Goal: Task Accomplishment & Management: Manage account settings

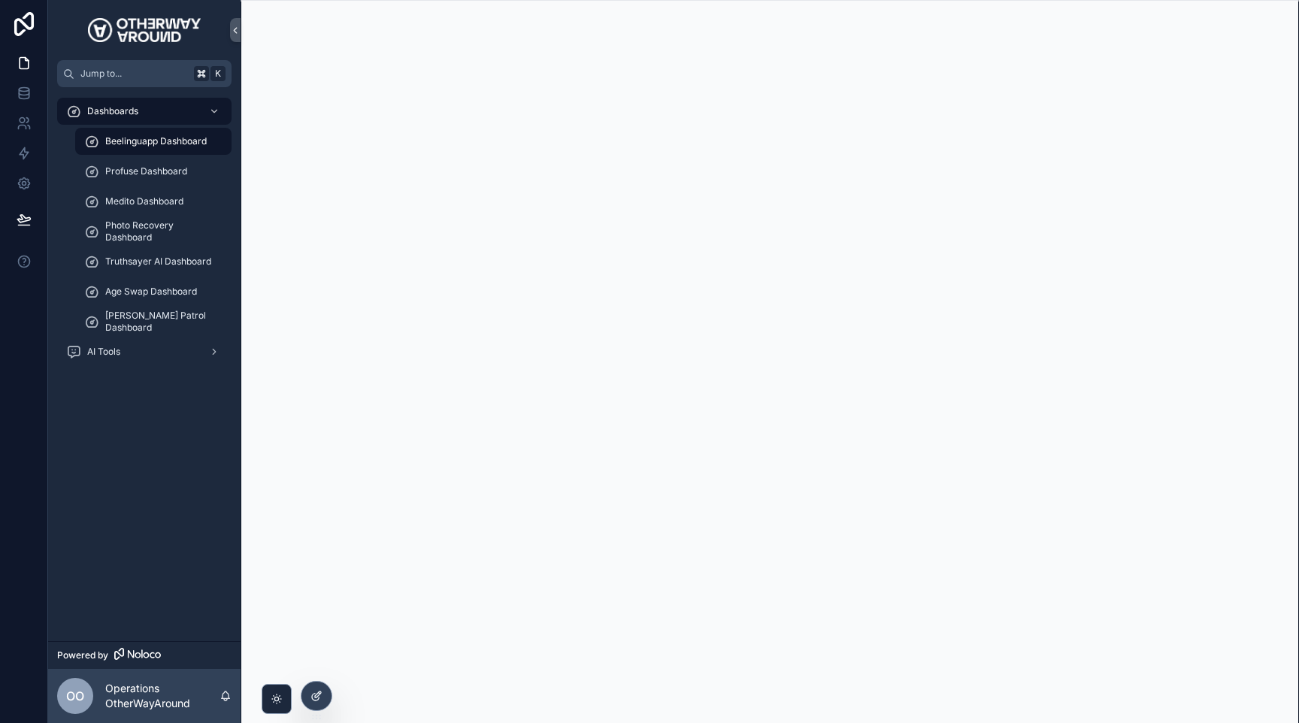
click at [324, 701] on div at bounding box center [316, 696] width 30 height 29
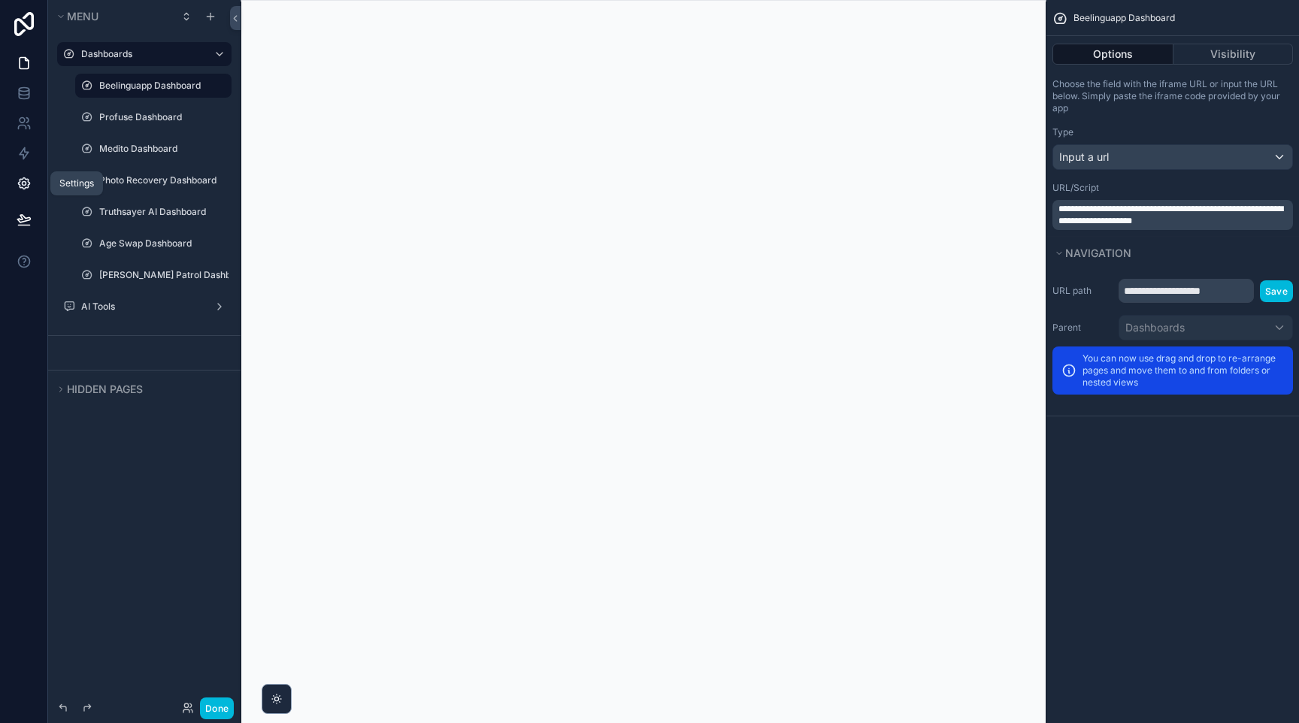
click at [27, 171] on link at bounding box center [23, 183] width 47 height 30
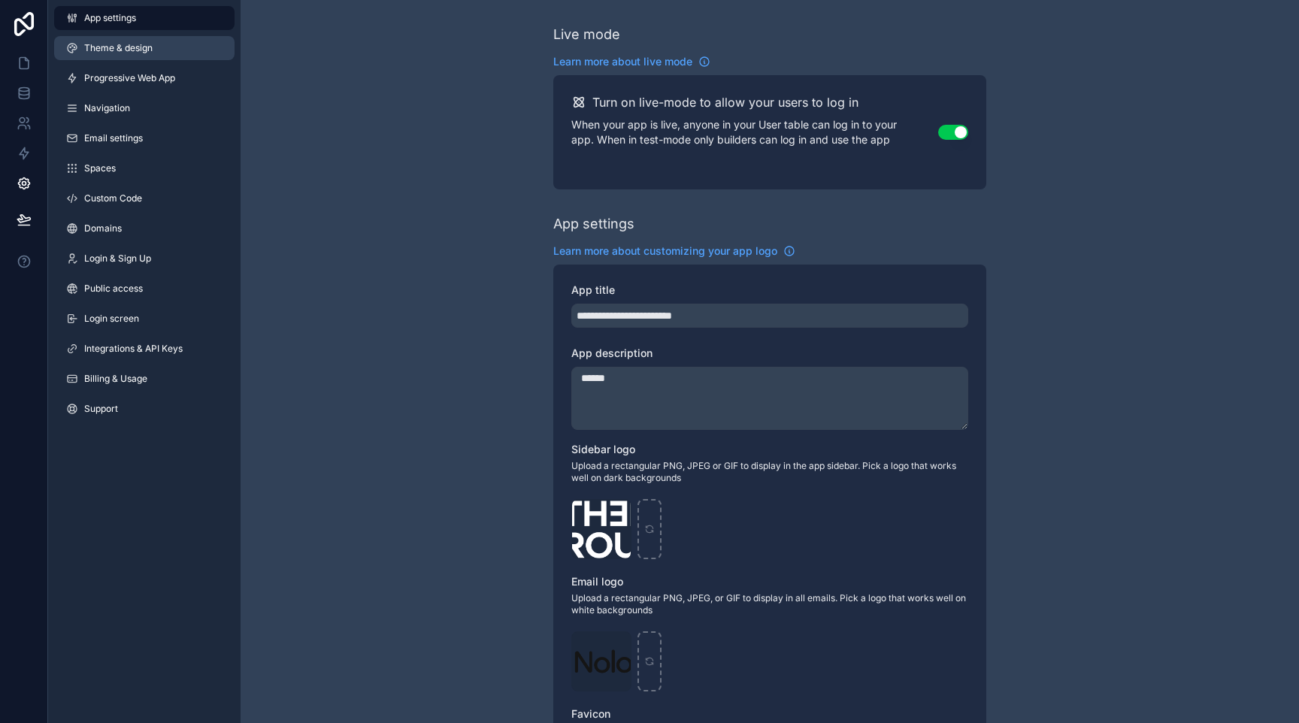
click at [179, 52] on link "Theme & design" at bounding box center [144, 48] width 180 height 24
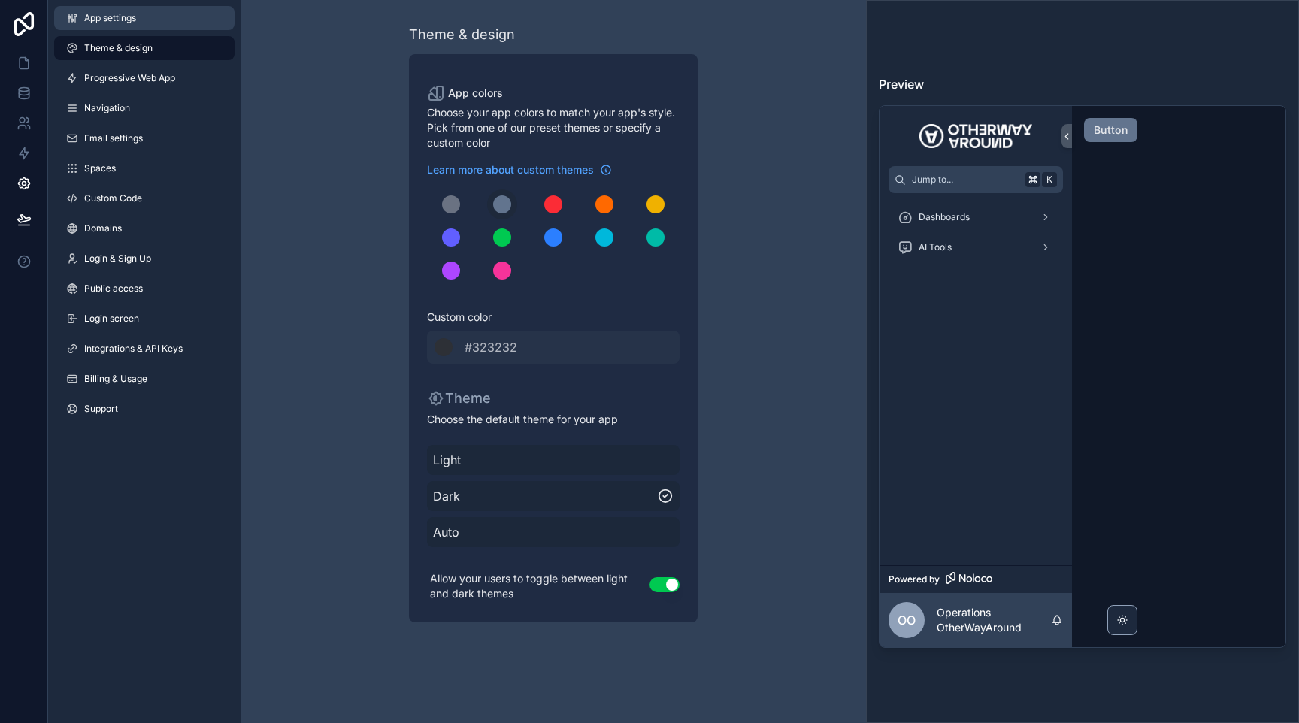
click at [178, 24] on link "App settings" at bounding box center [144, 18] width 180 height 24
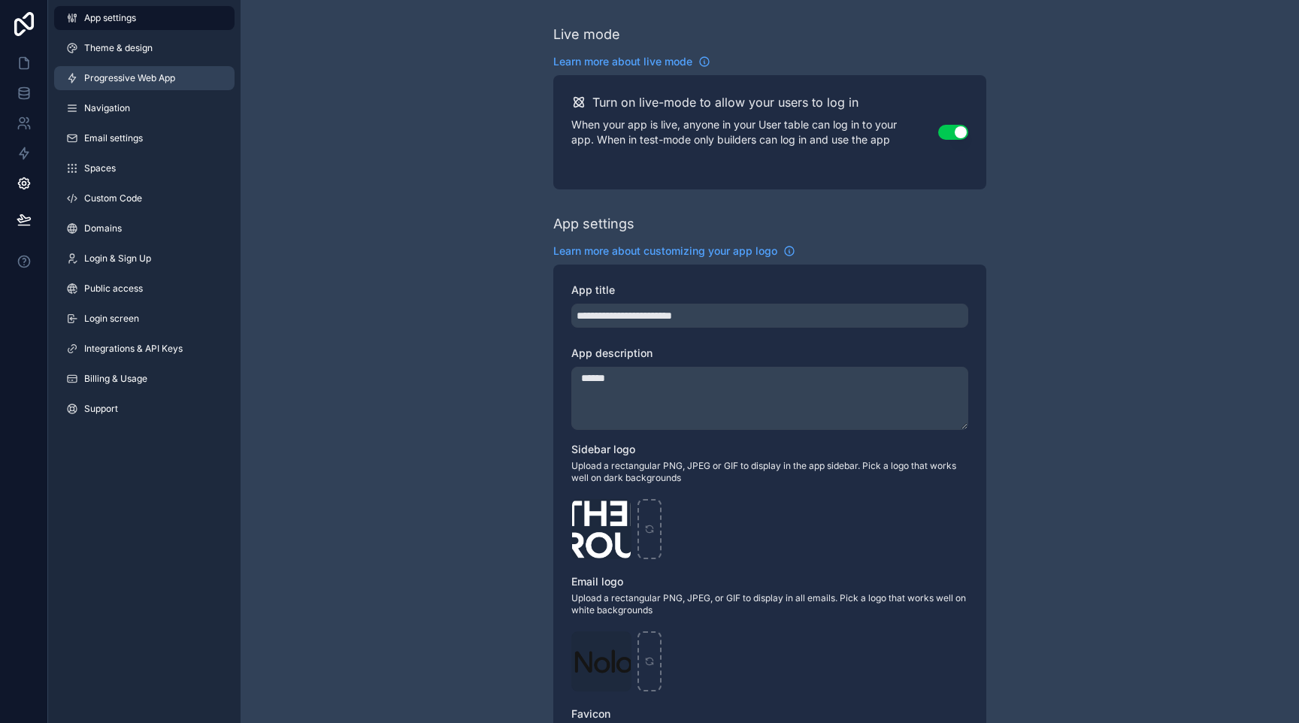
click at [189, 74] on link "Progressive Web App" at bounding box center [144, 78] width 180 height 24
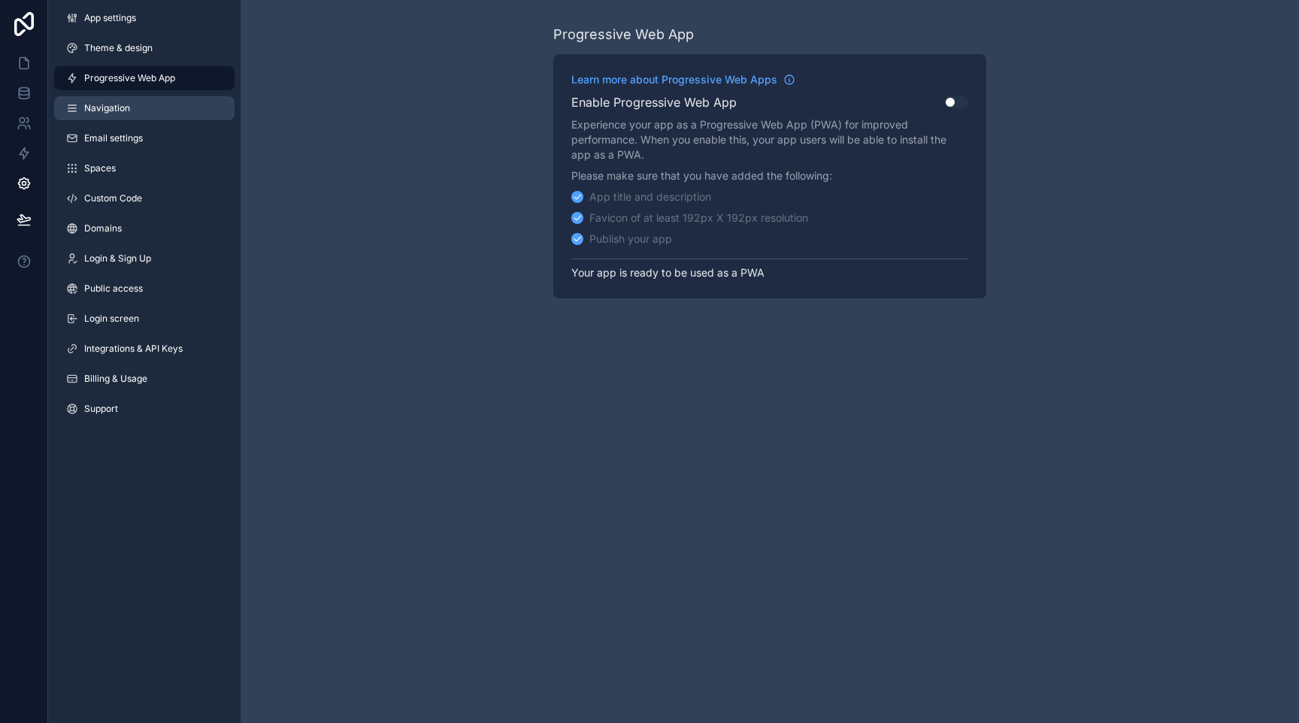
click at [192, 117] on link "Navigation" at bounding box center [144, 108] width 180 height 24
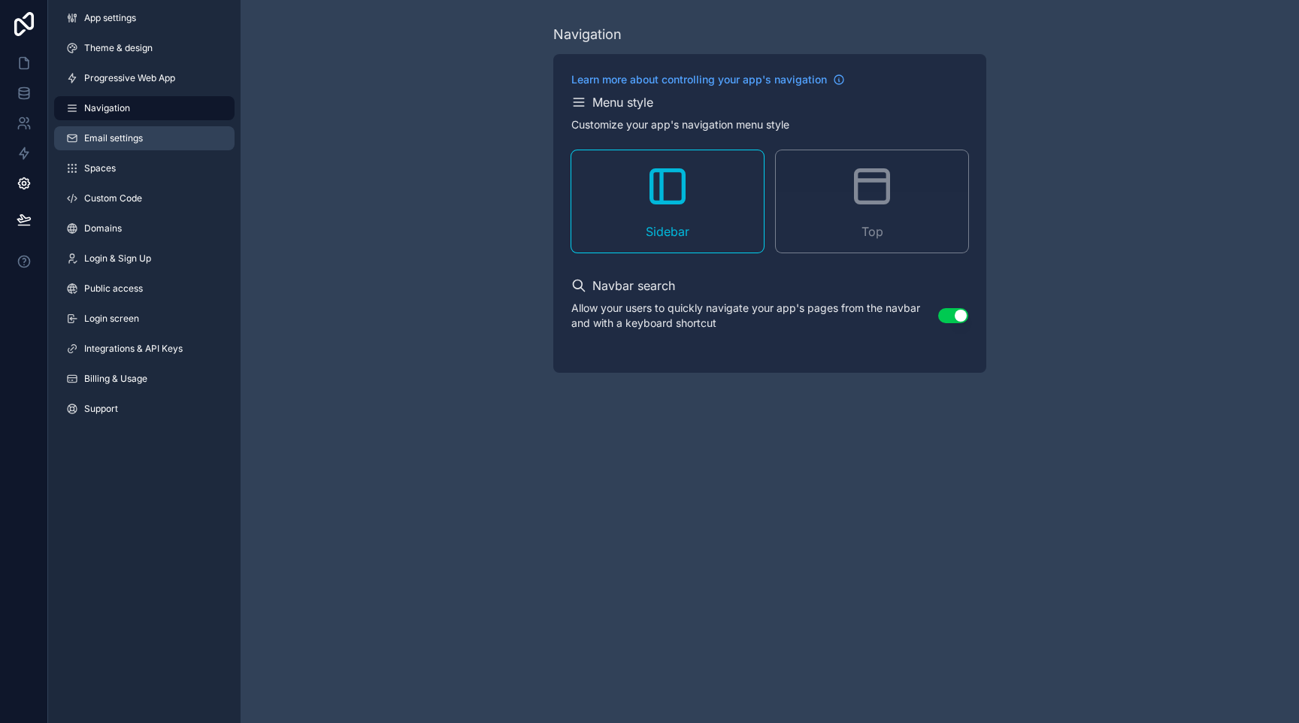
click at [192, 144] on link "Email settings" at bounding box center [144, 138] width 180 height 24
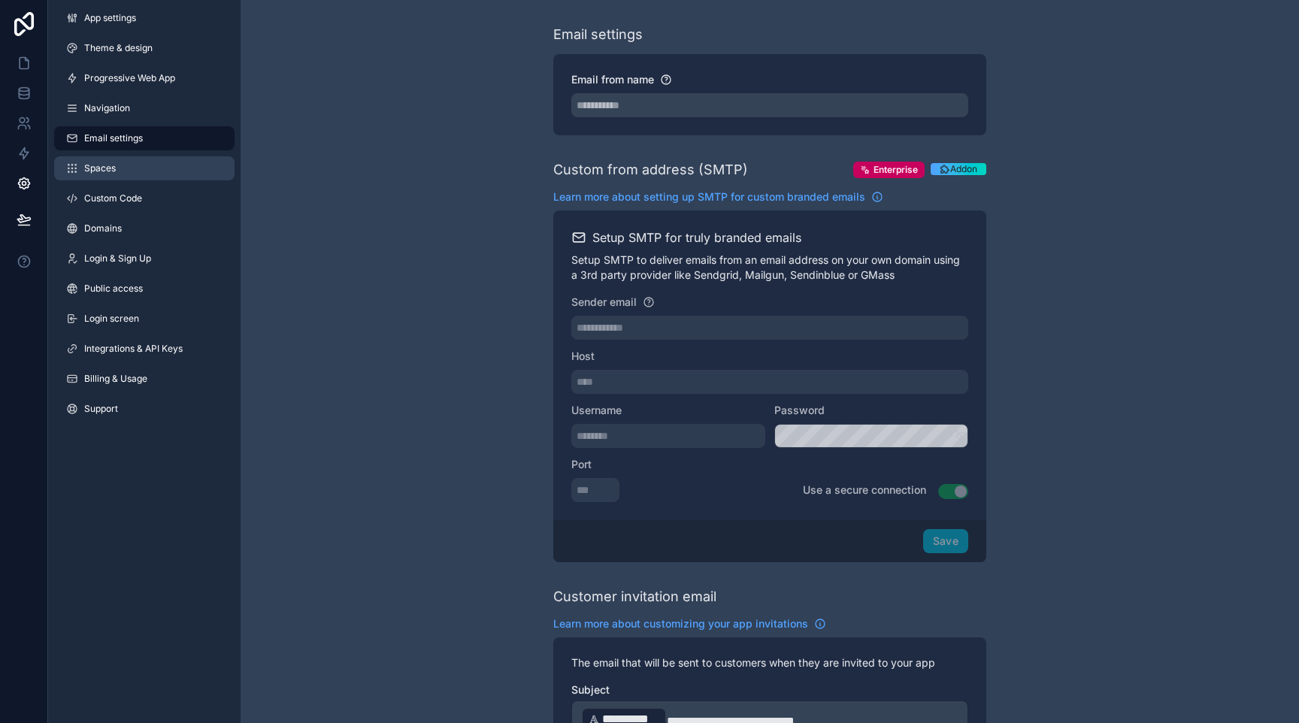
click at [181, 160] on link "Spaces" at bounding box center [144, 168] width 180 height 24
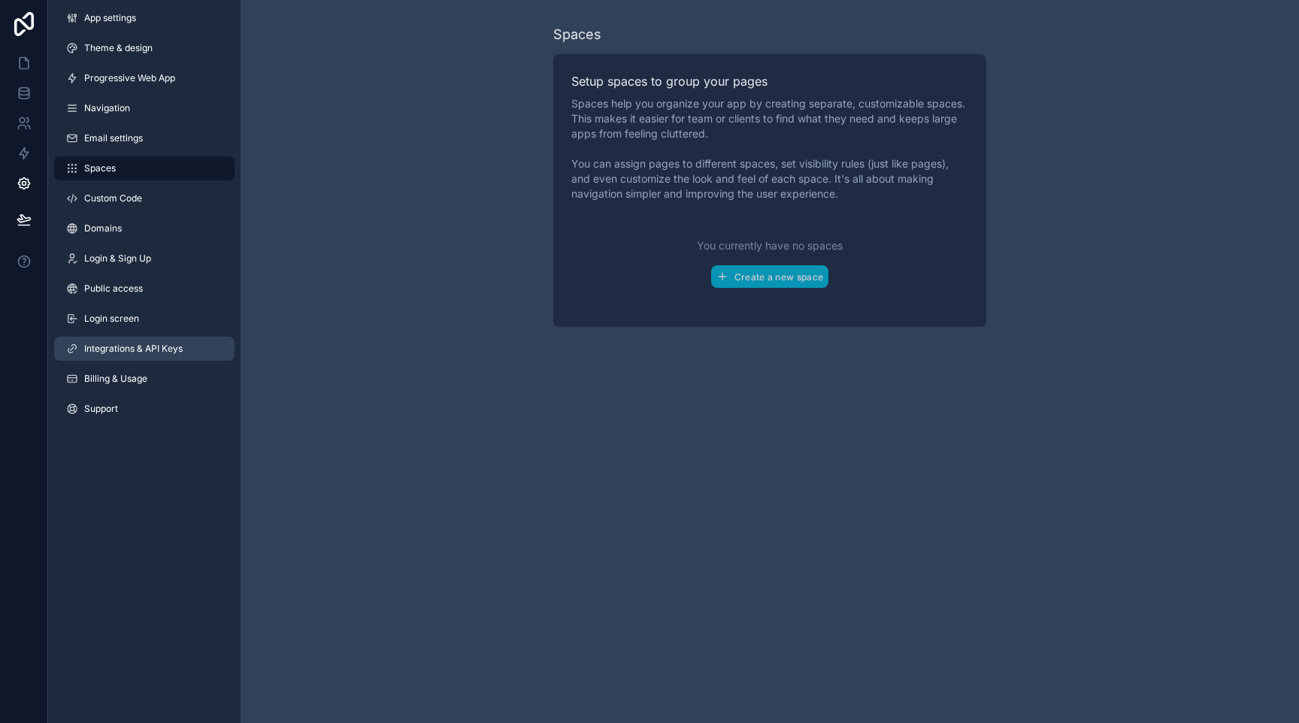
click at [156, 343] on span "Integrations & API Keys" at bounding box center [133, 349] width 98 height 12
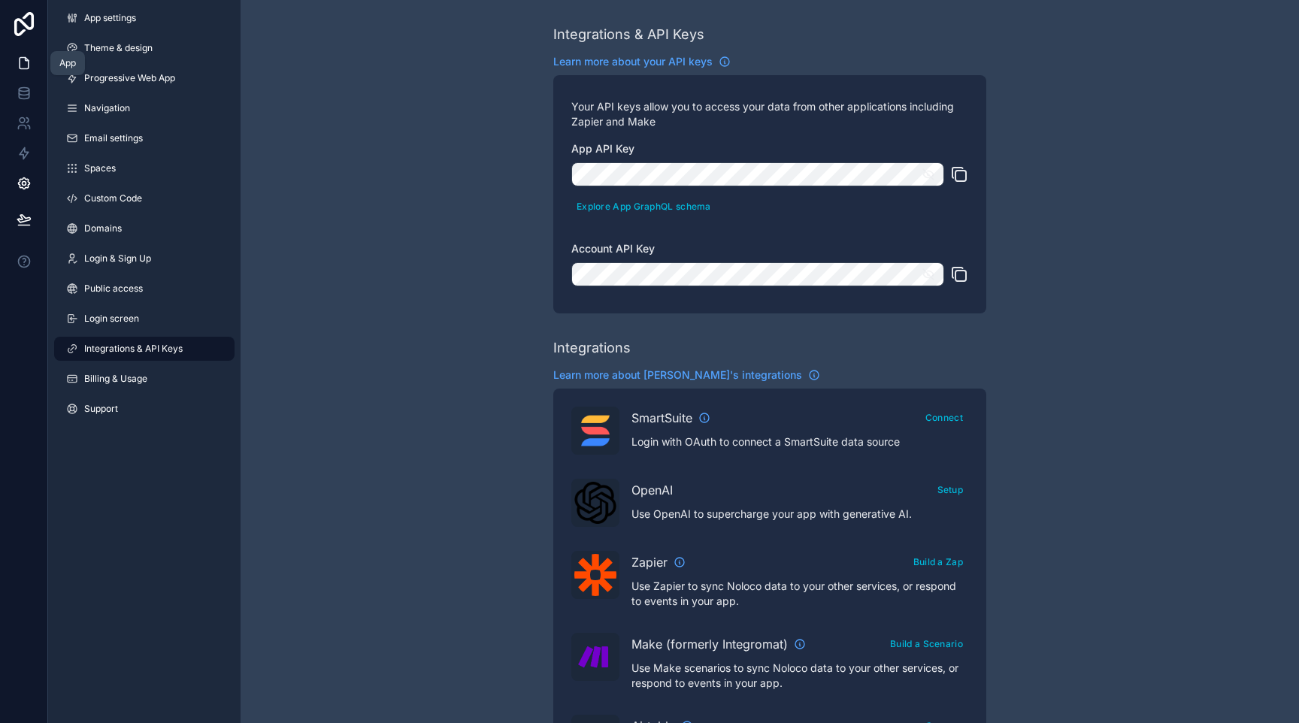
click at [26, 67] on icon at bounding box center [24, 63] width 15 height 15
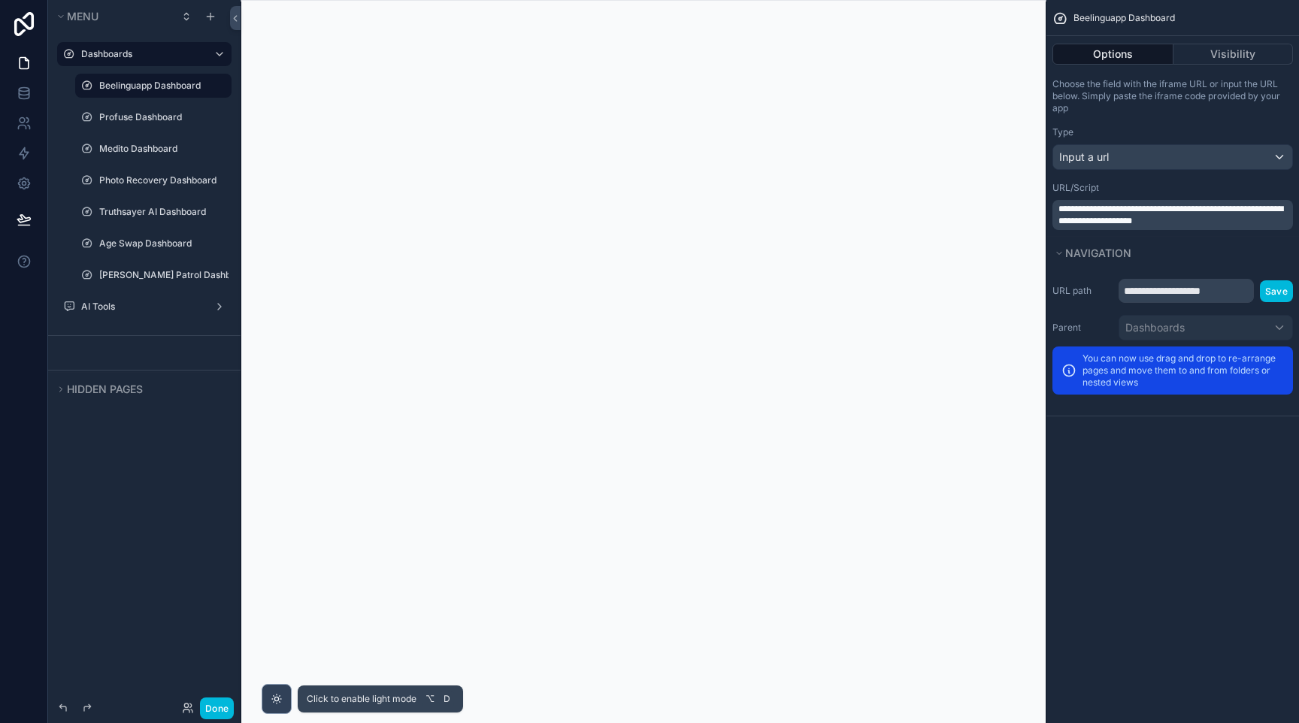
click at [280, 690] on div "scrollable content" at bounding box center [277, 699] width 30 height 30
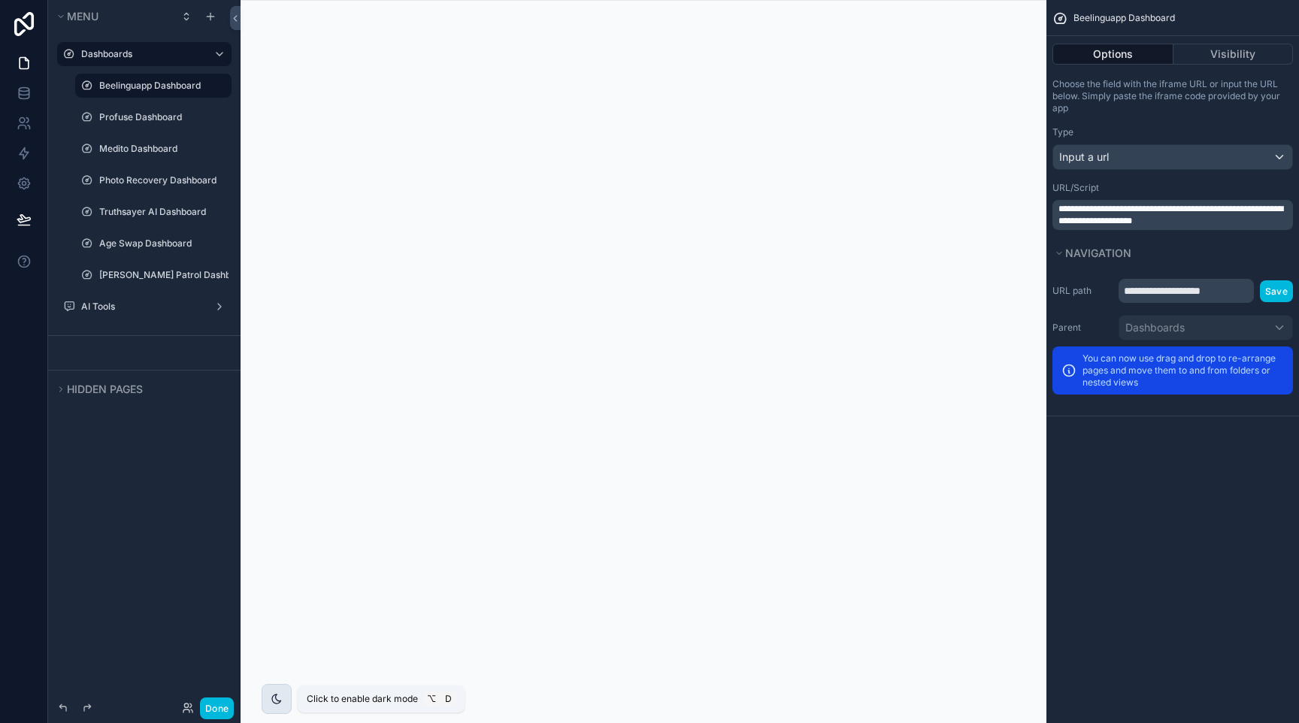
click at [280, 690] on div "scrollable content" at bounding box center [277, 699] width 30 height 30
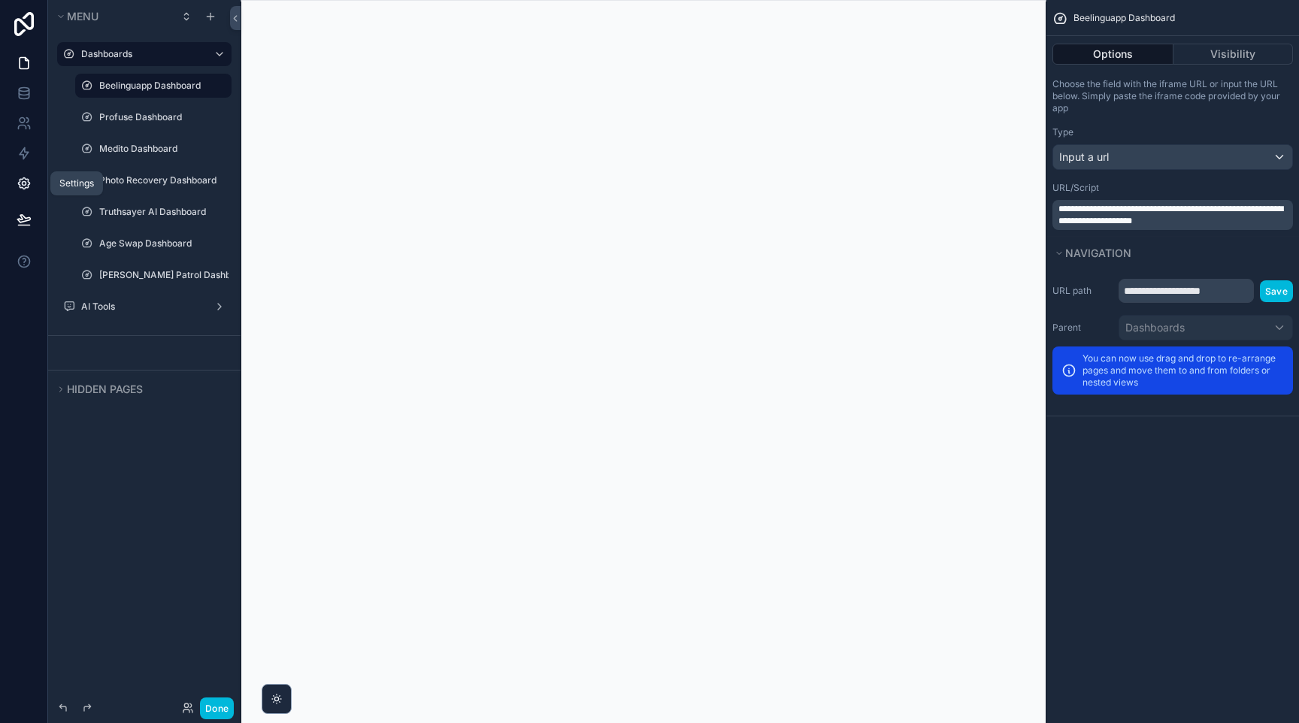
click at [30, 176] on icon at bounding box center [24, 183] width 15 height 15
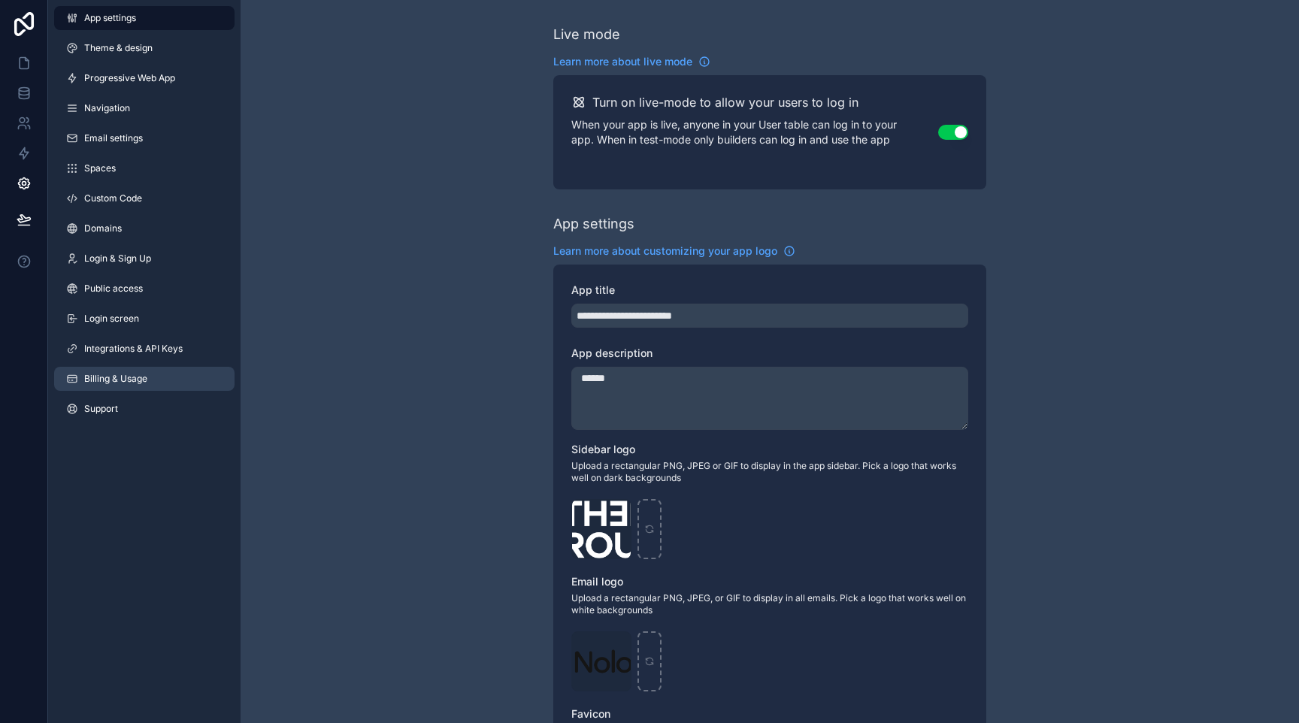
click at [156, 371] on link "Billing & Usage" at bounding box center [144, 379] width 180 height 24
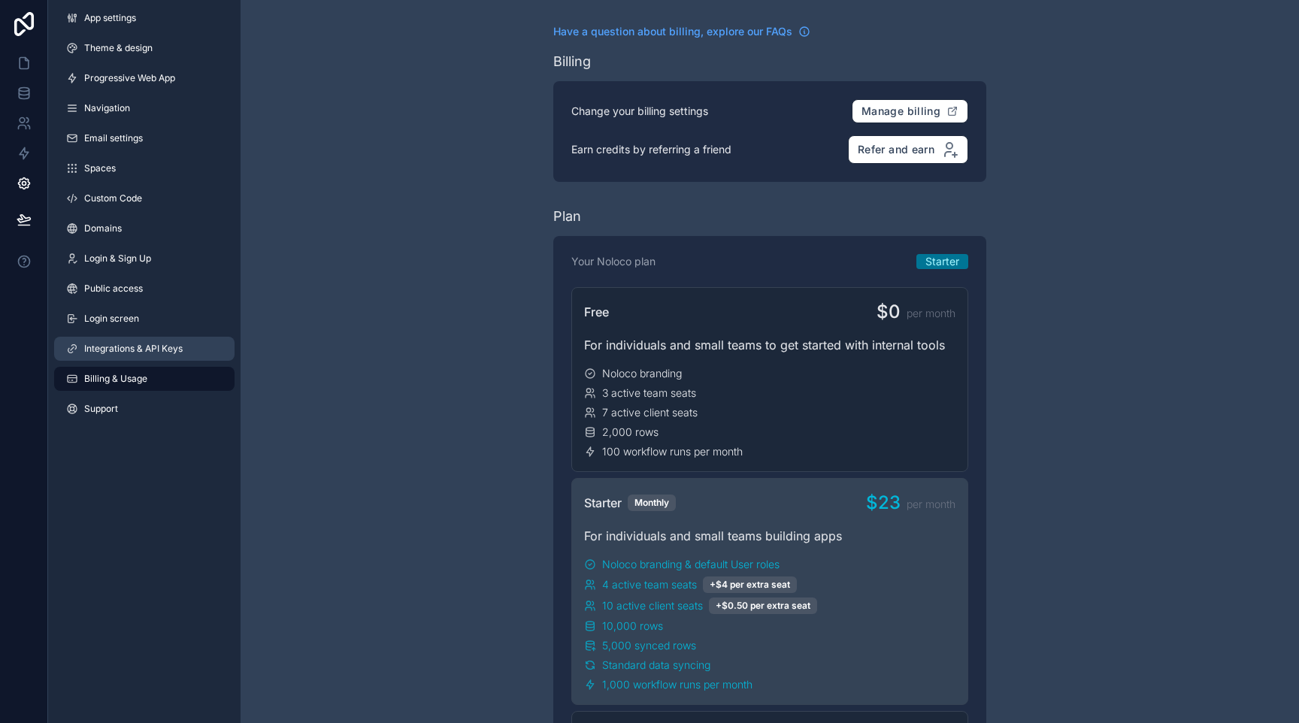
click at [177, 340] on link "Integrations & API Keys" at bounding box center [144, 349] width 180 height 24
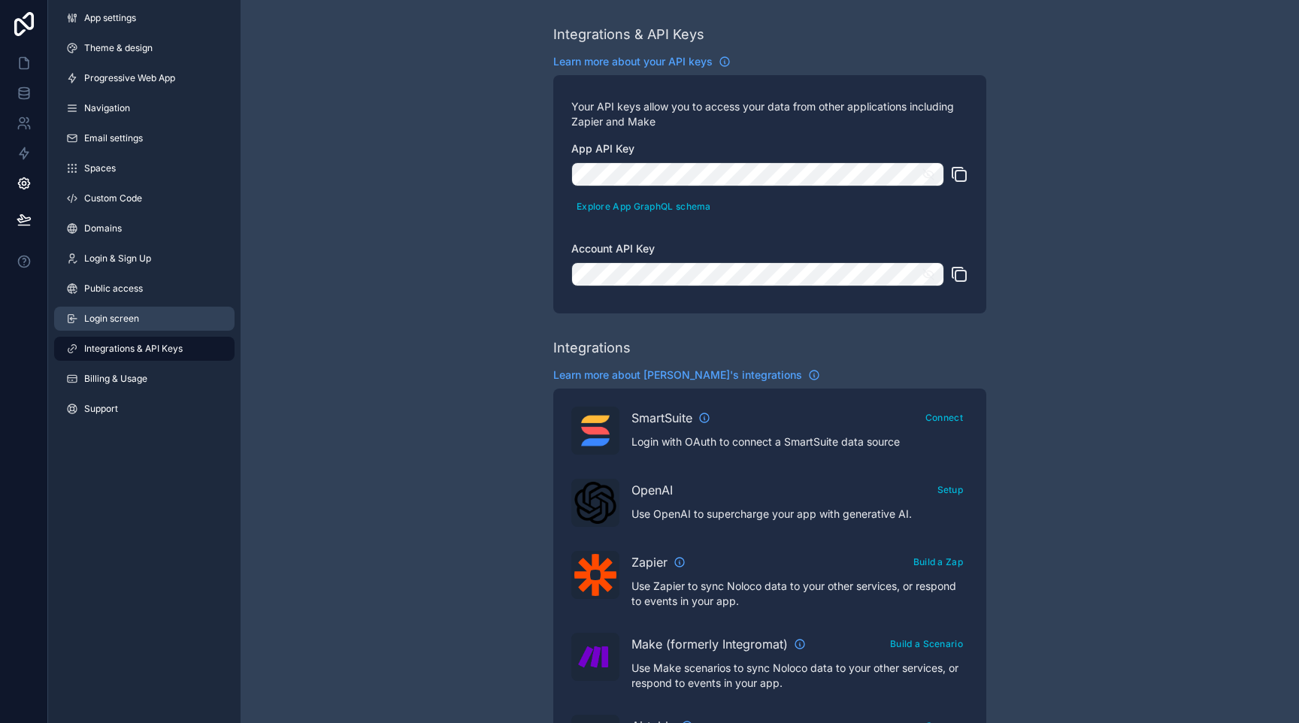
click at [177, 320] on link "Login screen" at bounding box center [144, 319] width 180 height 24
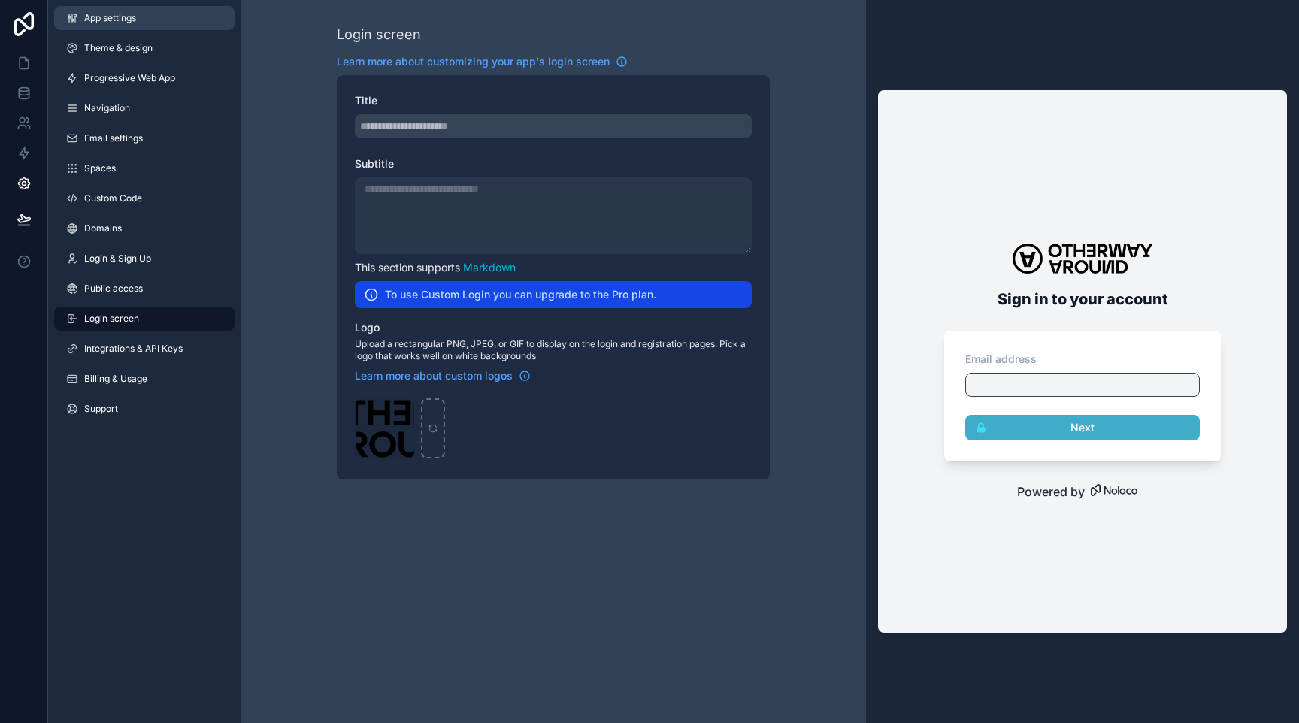
click at [145, 27] on link "App settings" at bounding box center [144, 18] width 180 height 24
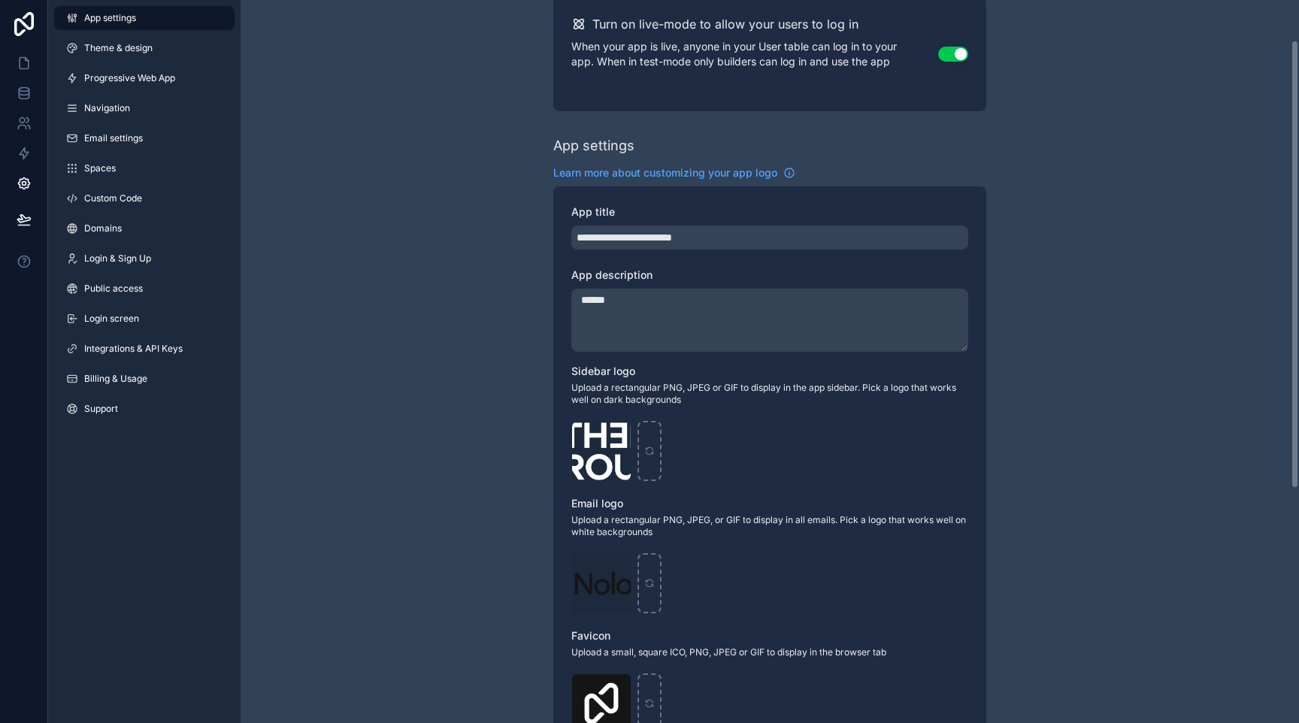
scroll to position [82, 0]
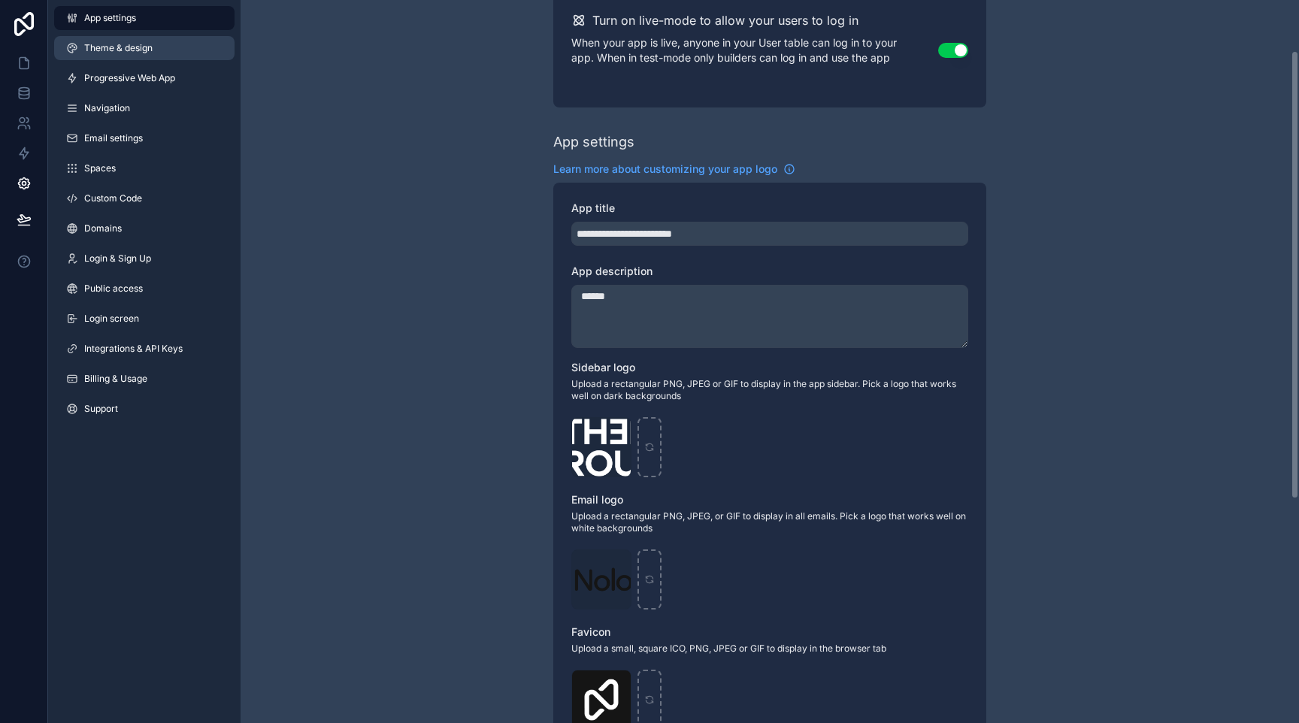
click at [154, 40] on link "Theme & design" at bounding box center [144, 48] width 180 height 24
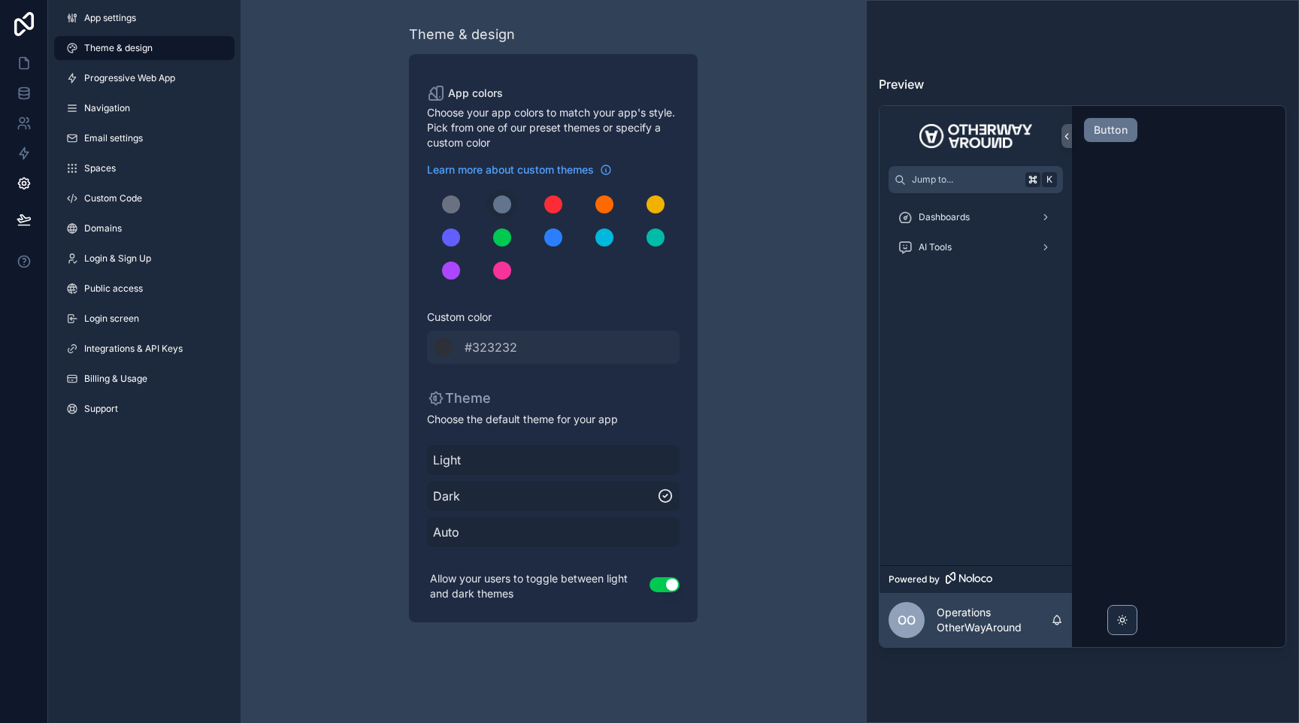
click at [669, 587] on button "Use setting" at bounding box center [664, 584] width 30 height 15
click at [29, 220] on icon at bounding box center [24, 219] width 15 height 15
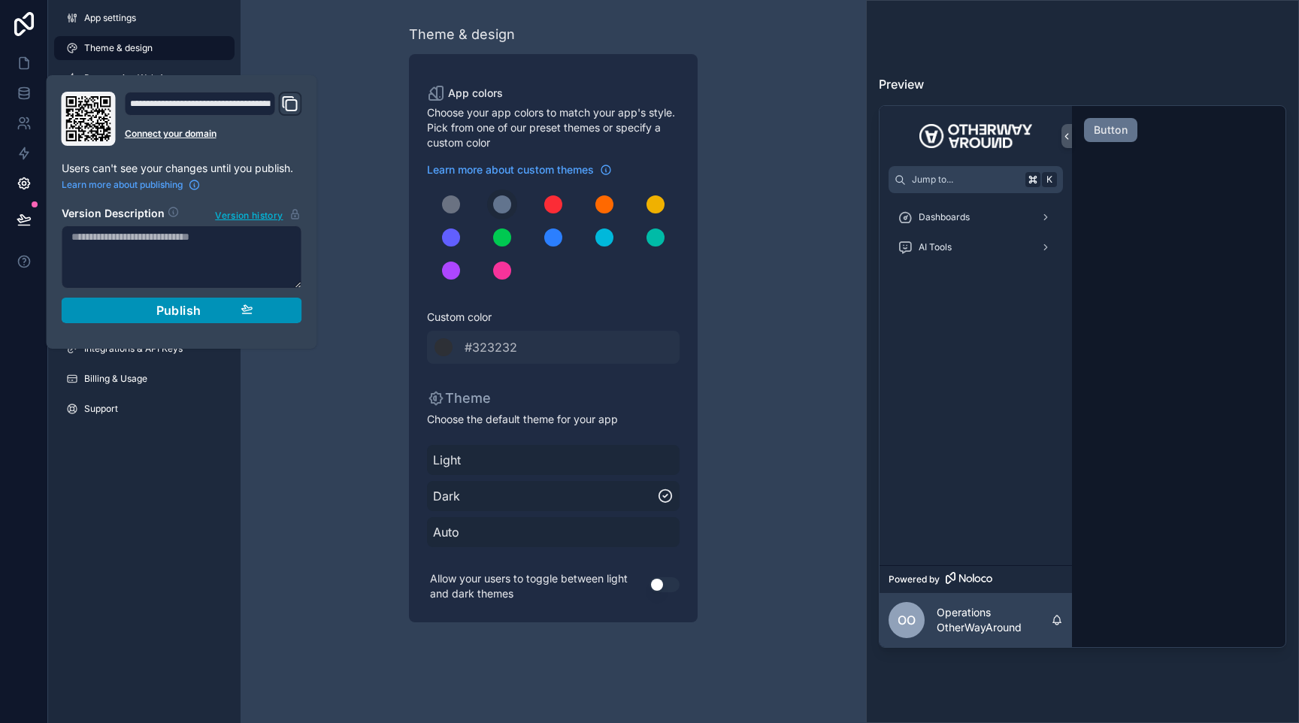
click at [162, 316] on span "Publish" at bounding box center [178, 310] width 45 height 15
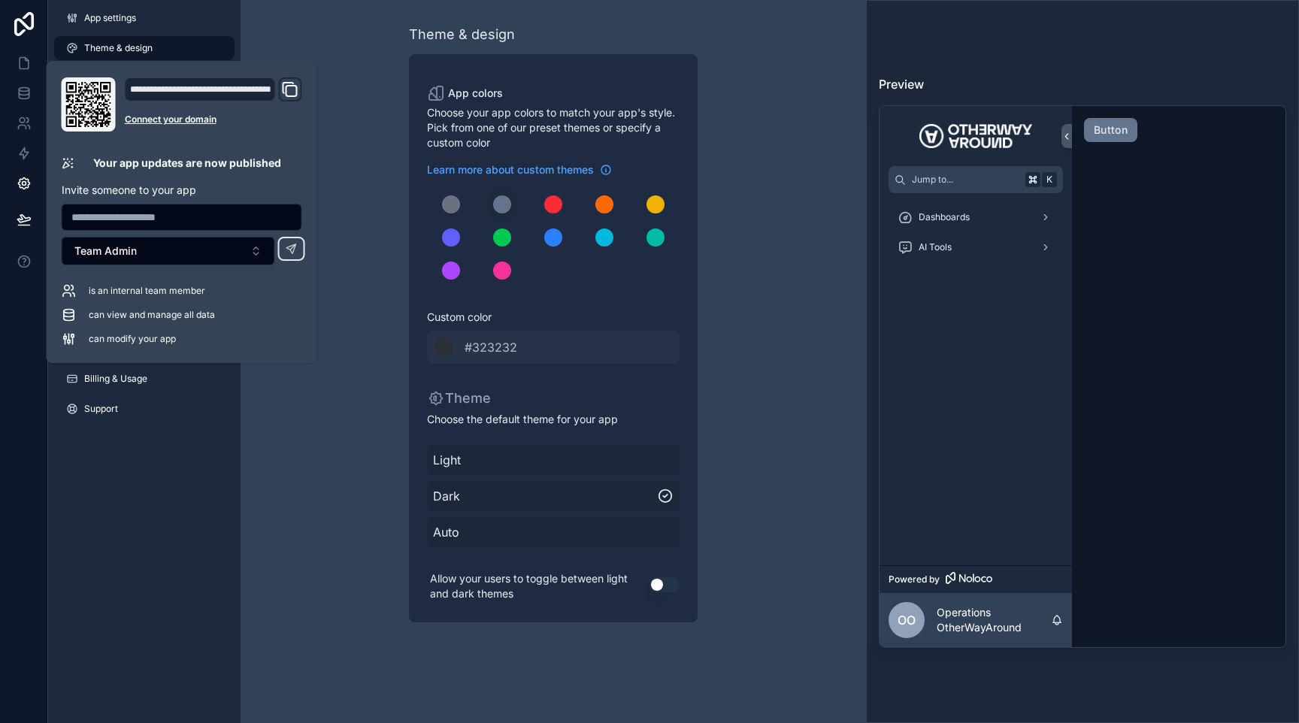
click at [319, 440] on div "Theme & design App colors Choose your app colors to match your app's style. Pic…" at bounding box center [553, 323] width 625 height 646
